Goal: Information Seeking & Learning: Find contact information

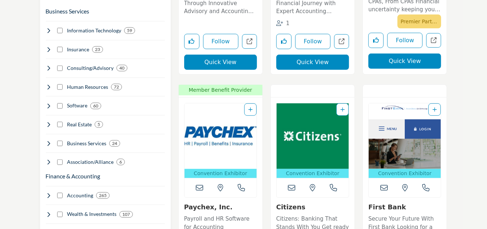
scroll to position [307, 0]
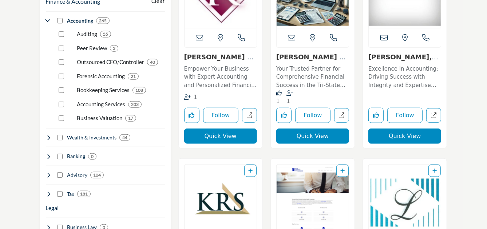
scroll to position [480, 0]
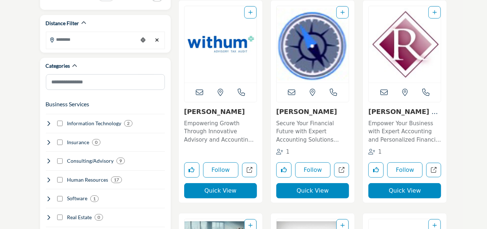
scroll to position [197, 0]
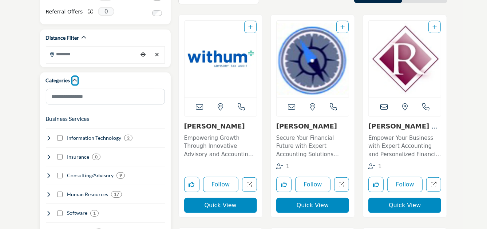
click at [76, 78] on icon "button" at bounding box center [74, 80] width 5 height 5
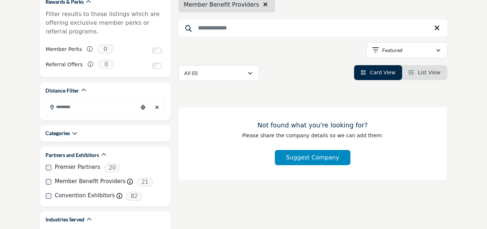
scroll to position [146, 0]
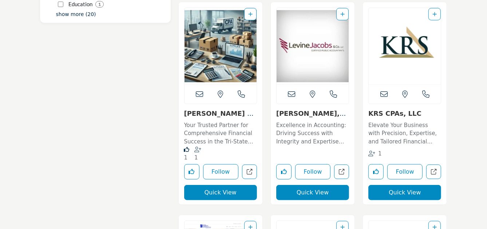
scroll to position [430, 0]
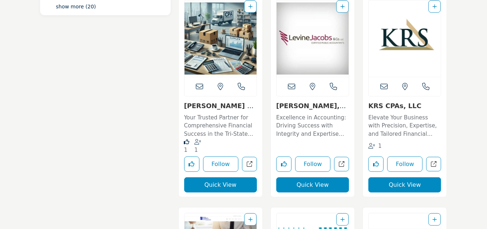
click at [223, 103] on link "Kinney Company LLC (..." at bounding box center [220, 110] width 72 height 16
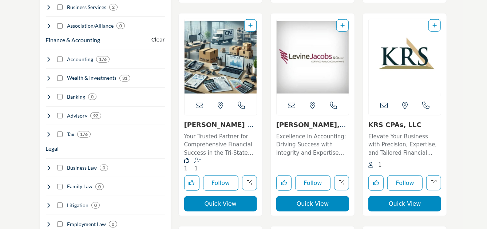
scroll to position [436, 0]
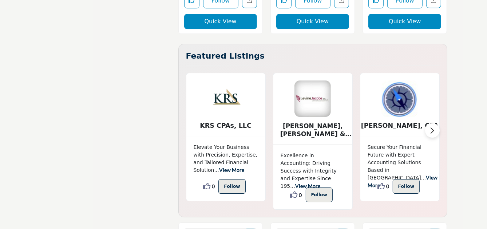
scroll to position [1688, 0]
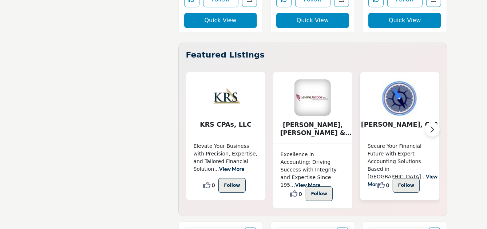
click at [387, 173] on link "View More" at bounding box center [402, 180] width 70 height 14
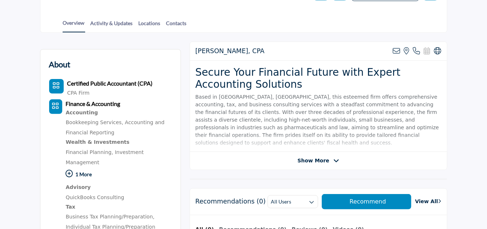
scroll to position [160, 0]
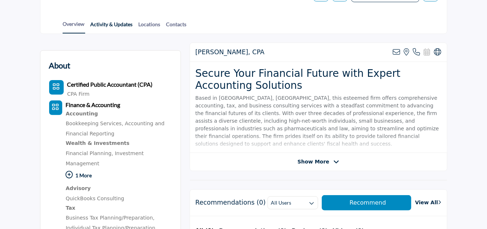
click at [111, 25] on link "Activity & Updates" at bounding box center [111, 26] width 43 height 13
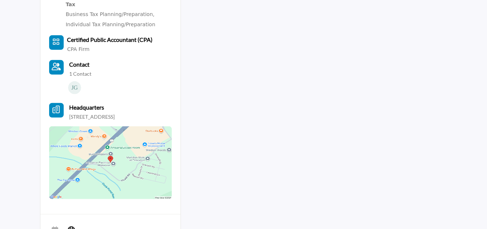
scroll to position [364, 0]
